Goal: Information Seeking & Learning: Learn about a topic

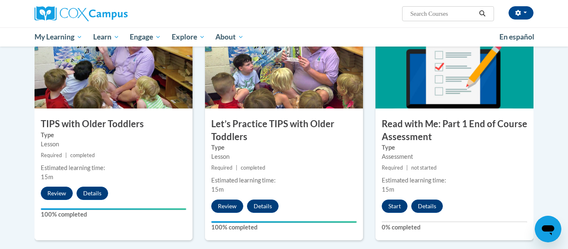
scroll to position [857, 0]
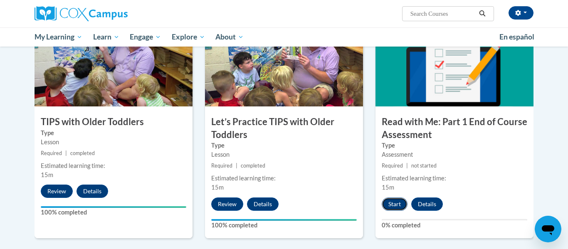
click at [390, 199] on button "Start" at bounding box center [395, 204] width 26 height 13
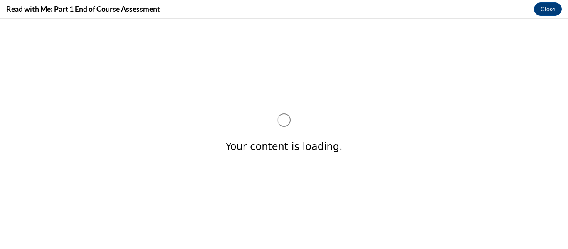
scroll to position [0, 0]
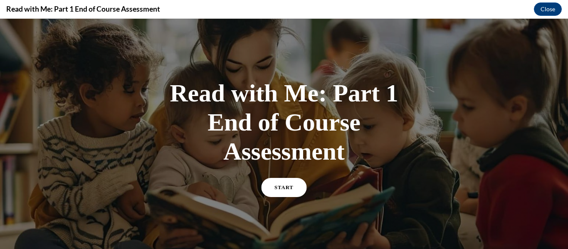
click at [297, 180] on link "START" at bounding box center [284, 187] width 45 height 19
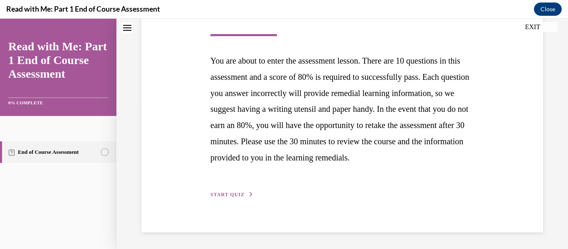
scroll to position [166, 0]
click at [225, 196] on span "START QUIZ" at bounding box center [227, 195] width 34 height 6
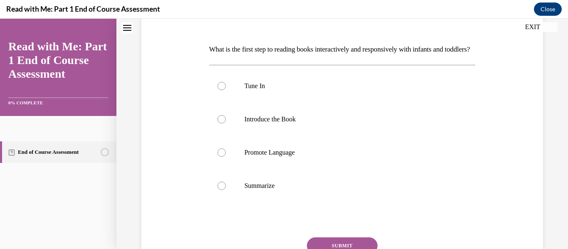
scroll to position [117, 0]
click at [260, 102] on label "Tune In" at bounding box center [342, 85] width 267 height 33
click at [226, 89] on input "Tune In" at bounding box center [221, 85] width 8 height 8
radio input "true"
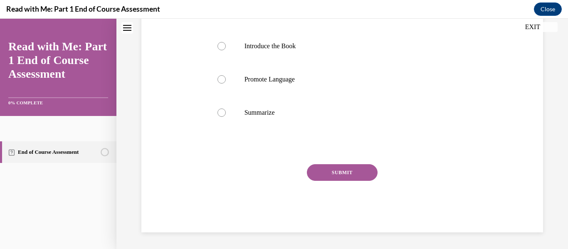
scroll to position [203, 0]
click at [371, 178] on button "SUBMIT" at bounding box center [342, 172] width 71 height 17
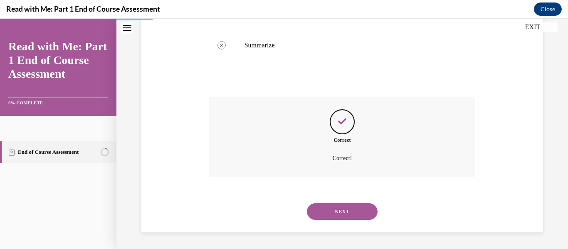
scroll to position [271, 0]
click at [364, 217] on button "NEXT" at bounding box center [342, 211] width 71 height 17
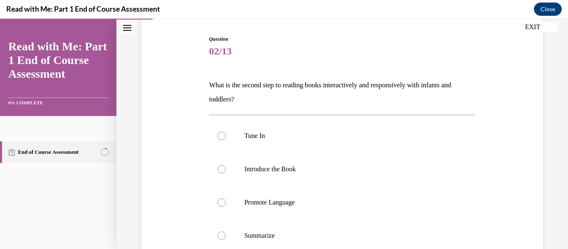
scroll to position [82, 0]
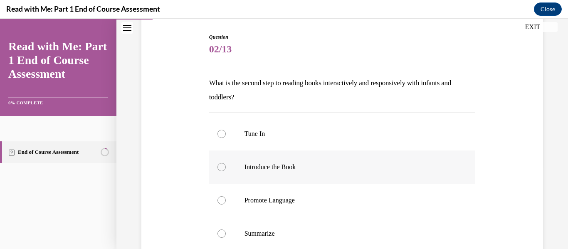
click at [214, 163] on label "Introduce the Book" at bounding box center [342, 167] width 267 height 33
click at [217, 163] on input "Introduce the Book" at bounding box center [221, 167] width 8 height 8
radio input "true"
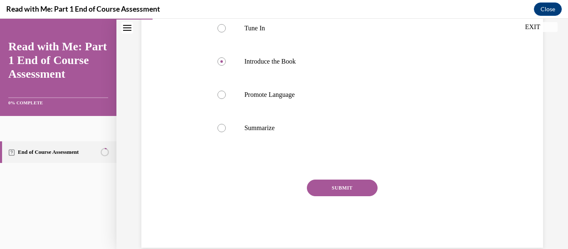
scroll to position [191, 0]
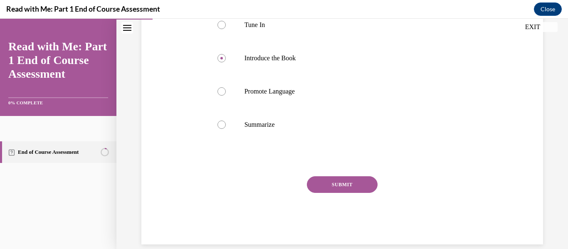
click at [363, 174] on div "Question 02/13 What is the second step to reading books interactively and respo…" at bounding box center [342, 84] width 267 height 320
click at [363, 179] on button "SUBMIT" at bounding box center [342, 184] width 71 height 17
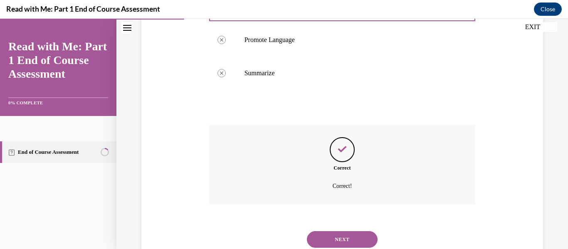
scroll to position [271, 0]
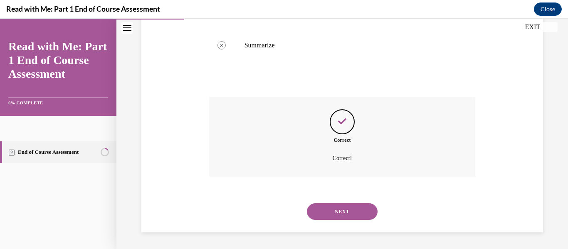
click at [361, 207] on button "NEXT" at bounding box center [342, 211] width 71 height 17
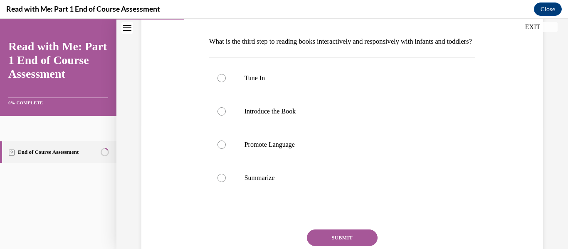
scroll to position [141, 0]
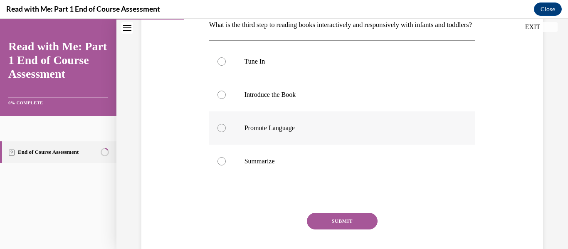
click at [231, 145] on label "Promote Language" at bounding box center [342, 127] width 267 height 33
click at [226, 132] on input "Promote Language" at bounding box center [221, 128] width 8 height 8
radio input "true"
click at [369, 230] on button "SUBMIT" at bounding box center [342, 221] width 71 height 17
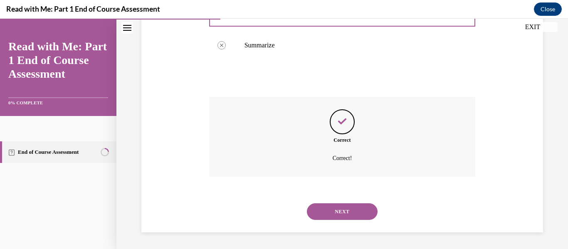
scroll to position [271, 0]
click at [329, 212] on button "NEXT" at bounding box center [342, 211] width 71 height 17
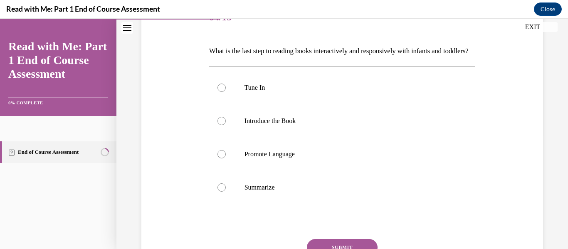
scroll to position [124, 0]
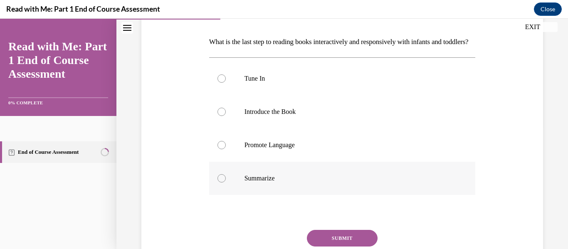
click at [287, 195] on label "Summarize" at bounding box center [342, 178] width 267 height 33
click at [226, 183] on input "Summarize" at bounding box center [221, 178] width 8 height 8
radio input "true"
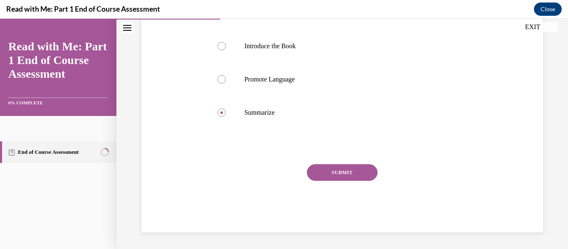
click at [361, 163] on div "Question 04/13 What is the last step to reading books interactively and respons…" at bounding box center [342, 79] width 267 height 306
click at [361, 167] on button "SUBMIT" at bounding box center [342, 172] width 71 height 17
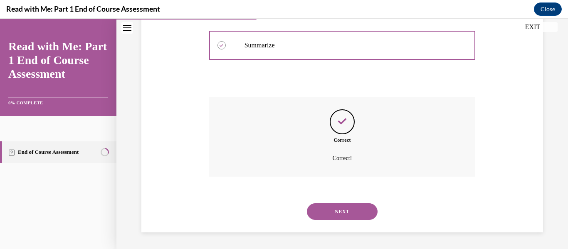
scroll to position [268, 0]
click at [368, 207] on button "NEXT" at bounding box center [342, 211] width 71 height 17
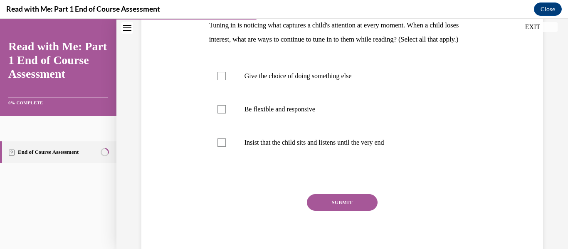
scroll to position [147, 0]
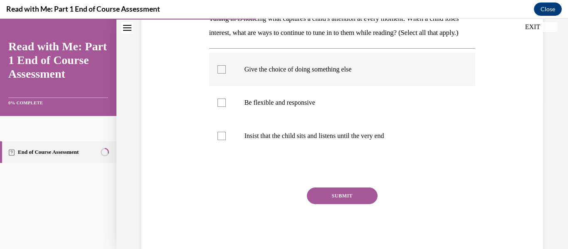
click at [356, 86] on label "Give the choice of doing something else" at bounding box center [342, 69] width 267 height 33
click at [226, 74] on input "Give the choice of doing something else" at bounding box center [221, 69] width 8 height 8
checkbox input "true"
click at [355, 107] on p "Be flexible and responsive" at bounding box center [350, 103] width 210 height 8
click at [226, 107] on input "Be flexible and responsive" at bounding box center [221, 103] width 8 height 8
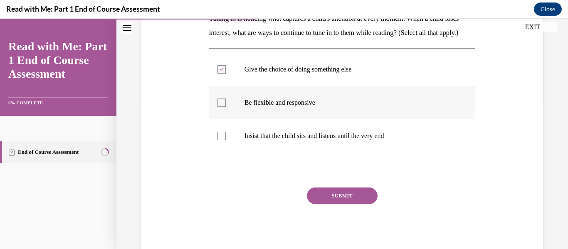
checkbox input "true"
click at [343, 204] on button "SUBMIT" at bounding box center [342, 196] width 71 height 17
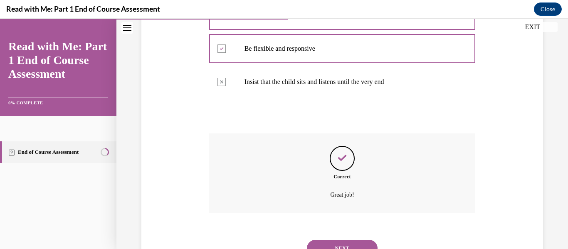
scroll to position [252, 0]
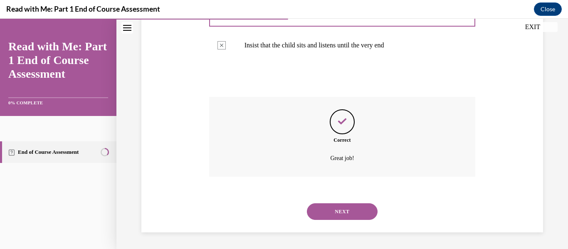
click at [368, 209] on button "NEXT" at bounding box center [342, 211] width 71 height 17
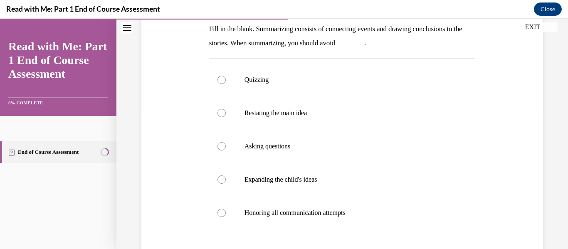
scroll to position [141, 0]
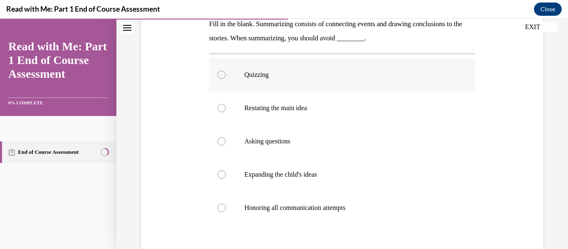
click at [258, 75] on p "Quizzing" at bounding box center [350, 75] width 210 height 8
click at [226, 75] on input "Quizzing" at bounding box center [221, 75] width 8 height 8
radio input "true"
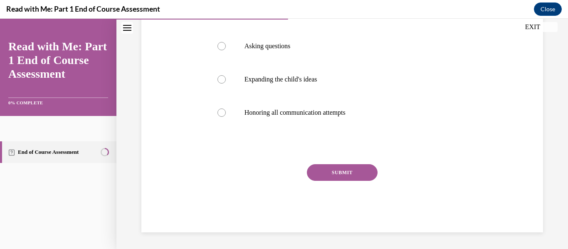
click at [345, 179] on button "SUBMIT" at bounding box center [342, 172] width 71 height 17
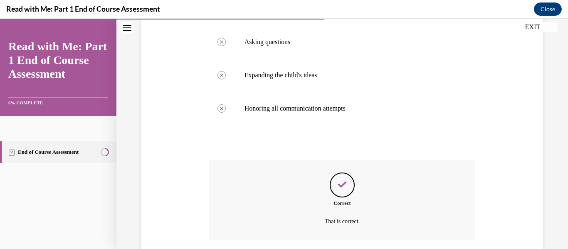
scroll to position [304, 0]
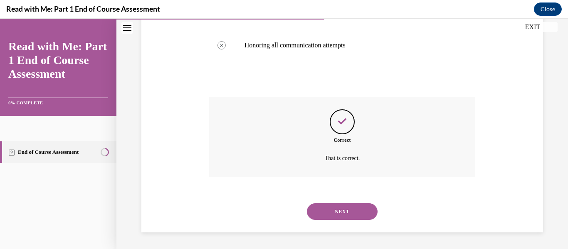
click at [363, 216] on button "NEXT" at bounding box center [342, 211] width 71 height 17
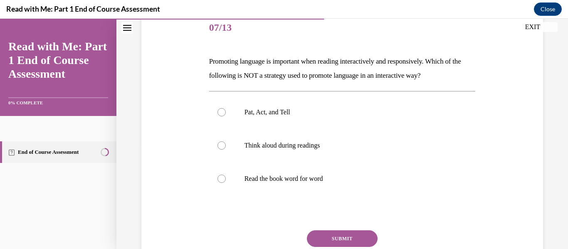
scroll to position [110, 0]
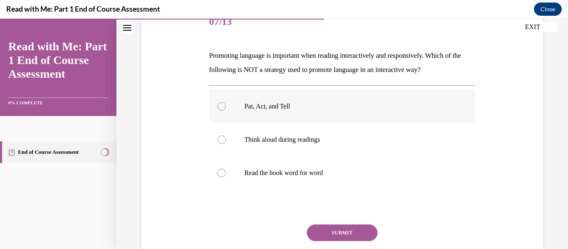
click at [403, 97] on label "Pat, Act, and Tell" at bounding box center [342, 106] width 267 height 33
click at [226, 102] on input "Pat, Act, and Tell" at bounding box center [221, 106] width 8 height 8
radio input "true"
click at [348, 232] on button "SUBMIT" at bounding box center [342, 233] width 71 height 17
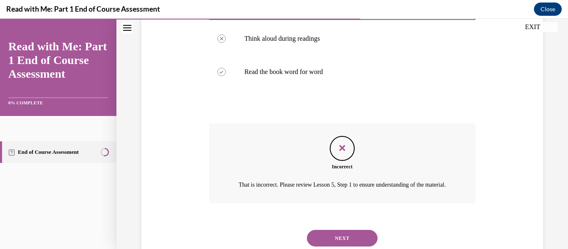
scroll to position [247, 0]
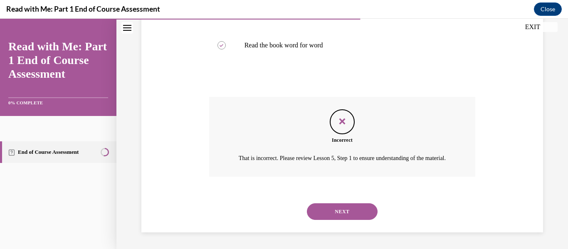
click at [357, 209] on button "NEXT" at bounding box center [342, 211] width 71 height 17
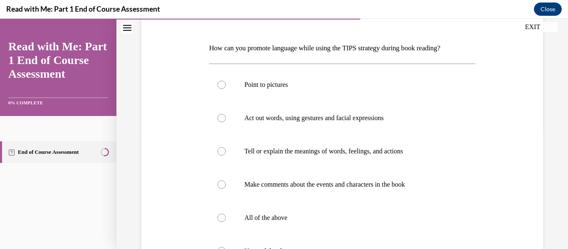
scroll to position [119, 0]
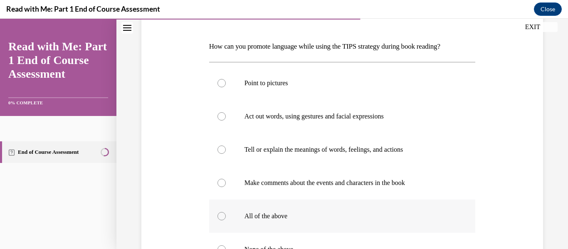
click at [401, 211] on label "All of the above" at bounding box center [342, 216] width 267 height 33
click at [226, 212] on input "All of the above" at bounding box center [221, 216] width 8 height 8
radio input "true"
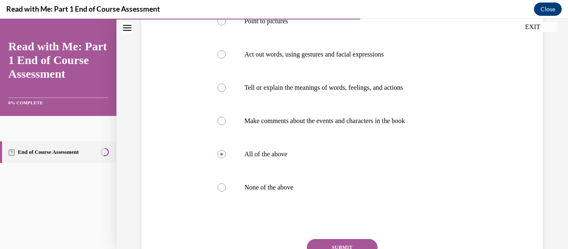
scroll to position [196, 0]
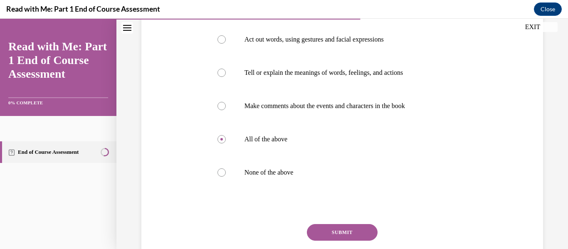
click at [363, 232] on button "SUBMIT" at bounding box center [342, 232] width 71 height 17
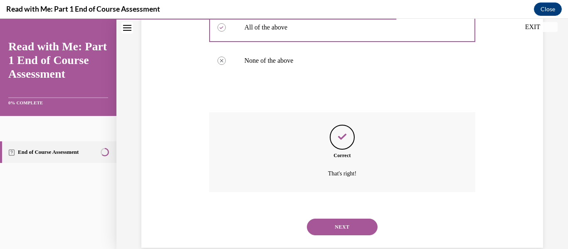
scroll to position [323, 0]
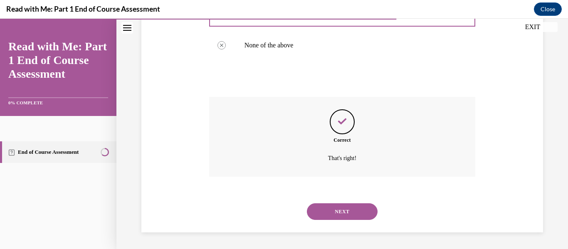
click at [351, 207] on button "NEXT" at bounding box center [342, 211] width 71 height 17
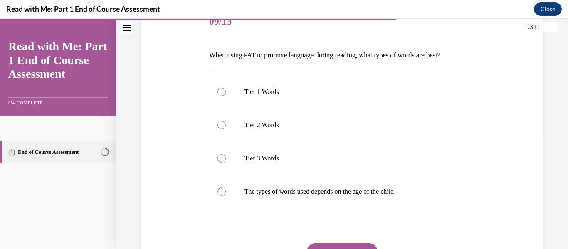
scroll to position [114, 0]
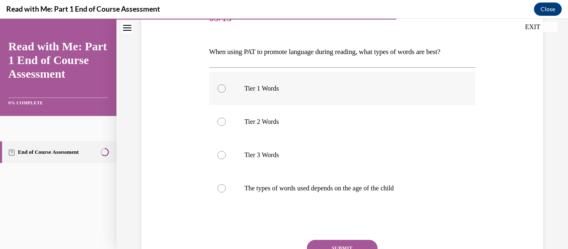
click at [284, 85] on p "Tier 1 Words" at bounding box center [350, 88] width 210 height 8
click at [226, 85] on input "Tier 1 Words" at bounding box center [221, 88] width 8 height 8
radio input "true"
click at [314, 244] on button "SUBMIT" at bounding box center [342, 248] width 71 height 17
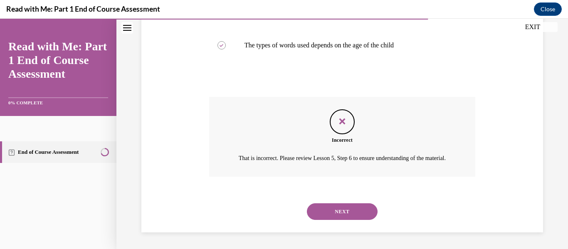
scroll to position [267, 0]
click at [374, 210] on button "NEXT" at bounding box center [342, 211] width 71 height 17
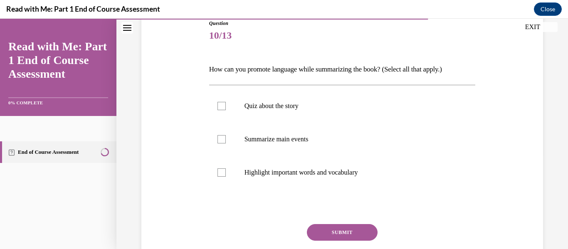
scroll to position [99, 0]
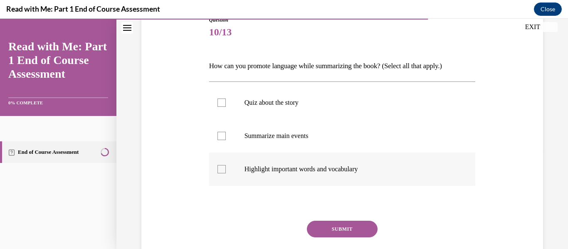
click at [219, 168] on div at bounding box center [221, 169] width 8 height 8
click at [219, 168] on input "Highlight important words and vocabulary" at bounding box center [221, 169] width 8 height 8
checkbox input "true"
click at [220, 137] on div at bounding box center [221, 136] width 8 height 8
click at [220, 137] on input "Summarize main events" at bounding box center [221, 136] width 8 height 8
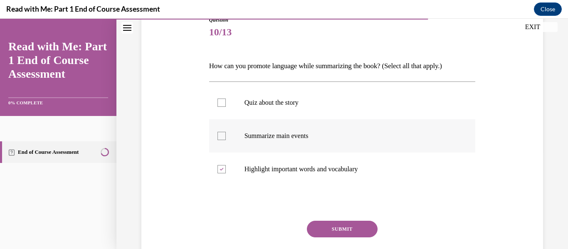
checkbox input "true"
click at [332, 230] on button "SUBMIT" at bounding box center [342, 229] width 71 height 17
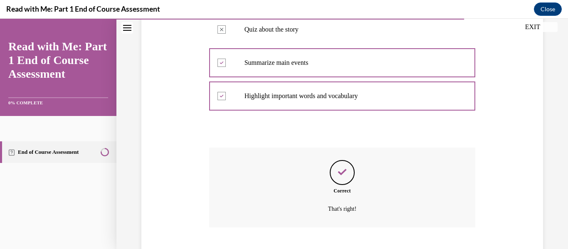
scroll to position [223, 0]
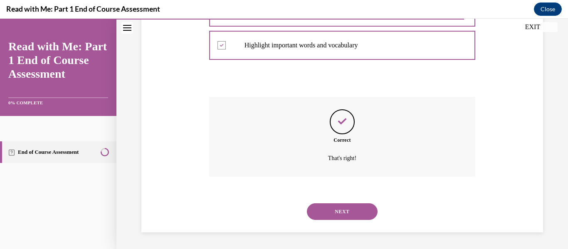
click at [332, 230] on div "SUBMIT NEXT" at bounding box center [342, 210] width 267 height 43
click at [364, 214] on button "NEXT" at bounding box center [342, 211] width 71 height 17
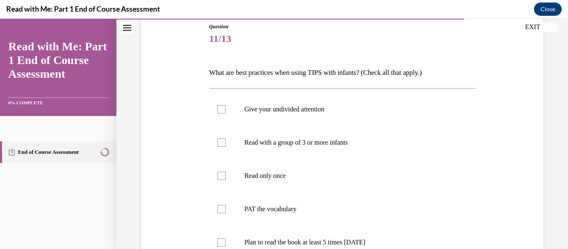
scroll to position [92, 0]
click at [294, 113] on p "Give your undivided attention" at bounding box center [350, 110] width 210 height 8
click at [226, 113] on input "Give your undivided attention" at bounding box center [221, 110] width 8 height 8
checkbox input "true"
click at [225, 213] on div at bounding box center [221, 210] width 8 height 8
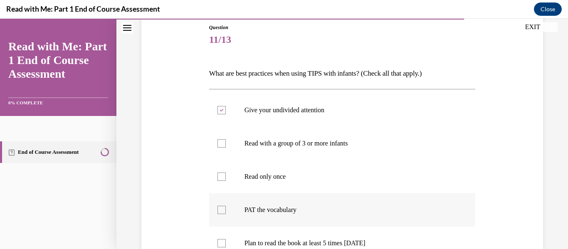
click at [225, 213] on input "PAT the vocabulary" at bounding box center [221, 210] width 8 height 8
checkbox input "true"
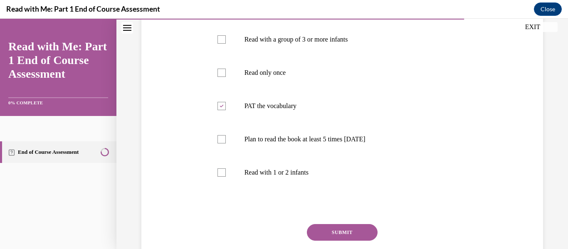
scroll to position [197, 0]
click at [294, 173] on p "Read with 1 or 2 infants" at bounding box center [350, 172] width 210 height 8
click at [226, 173] on input "Read with 1 or 2 infants" at bounding box center [221, 172] width 8 height 8
checkbox input "true"
click at [324, 227] on button "SUBMIT" at bounding box center [342, 231] width 71 height 17
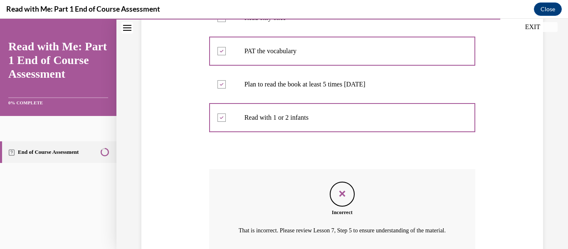
scroll to position [333, 0]
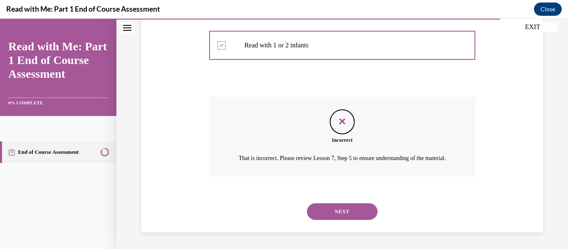
click at [368, 207] on button "NEXT" at bounding box center [342, 211] width 71 height 17
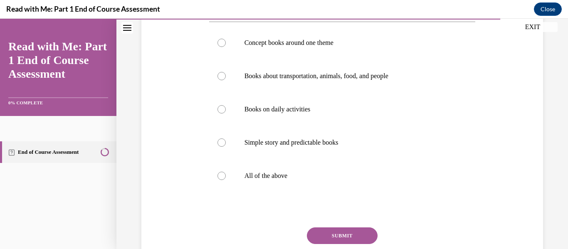
scroll to position [162, 0]
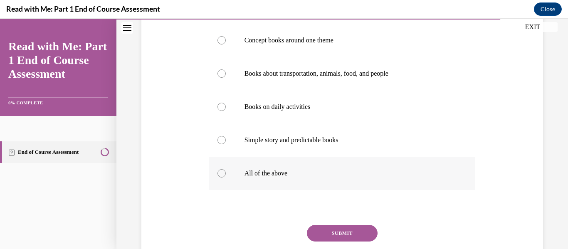
click at [296, 178] on p "All of the above" at bounding box center [350, 173] width 210 height 8
click at [226, 178] on input "All of the above" at bounding box center [221, 173] width 8 height 8
radio input "true"
click at [341, 242] on button "SUBMIT" at bounding box center [342, 233] width 71 height 17
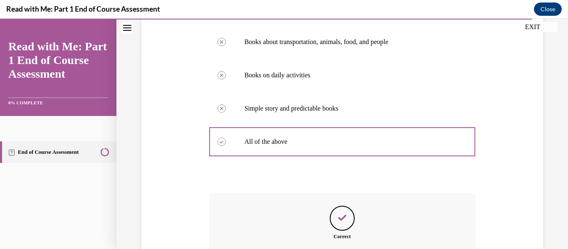
scroll to position [304, 0]
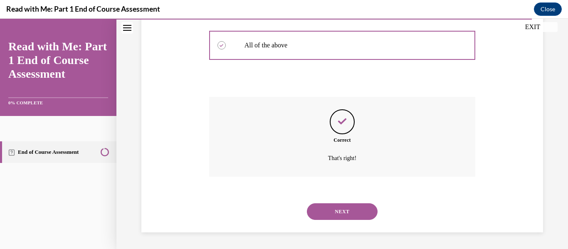
click at [320, 208] on button "NEXT" at bounding box center [342, 211] width 71 height 17
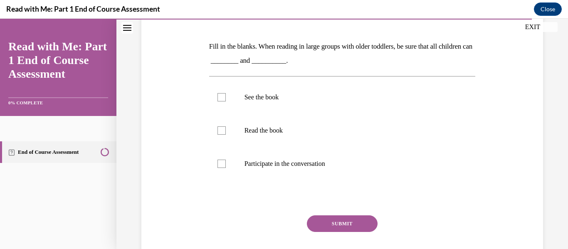
scroll to position [121, 0]
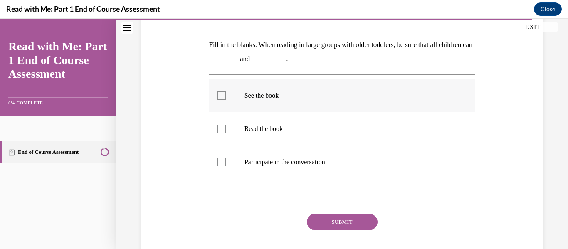
click at [276, 96] on p "See the book" at bounding box center [350, 95] width 210 height 8
click at [226, 96] on input "See the book" at bounding box center [221, 95] width 8 height 8
checkbox input "true"
click at [269, 158] on p "Participate in the conversation" at bounding box center [350, 162] width 210 height 8
click at [226, 158] on input "Participate in the conversation" at bounding box center [221, 162] width 8 height 8
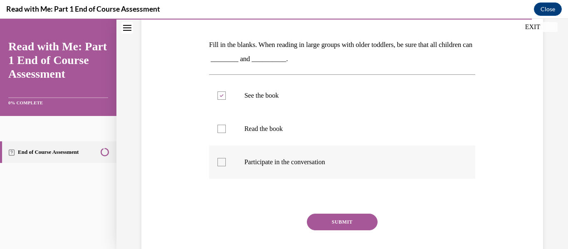
checkbox input "true"
click at [317, 222] on button "SUBMIT" at bounding box center [342, 222] width 71 height 17
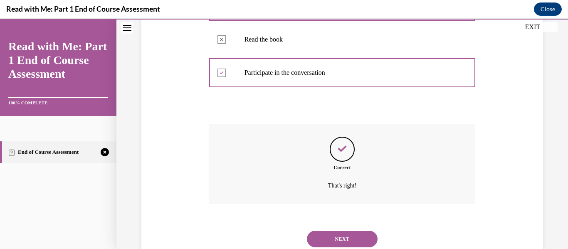
scroll to position [211, 0]
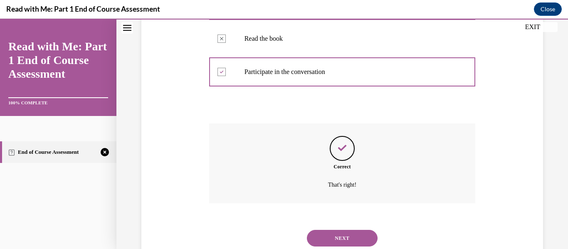
click at [363, 237] on button "NEXT" at bounding box center [342, 238] width 71 height 17
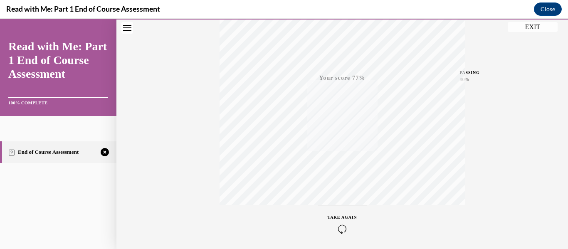
scroll to position [196, 0]
click at [341, 187] on span "TAKE AGAIN" at bounding box center [343, 186] width 30 height 5
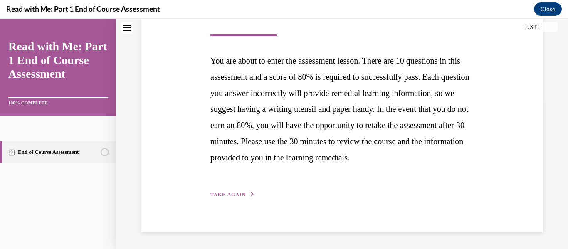
scroll to position [27, 0]
